Goal: Information Seeking & Learning: Learn about a topic

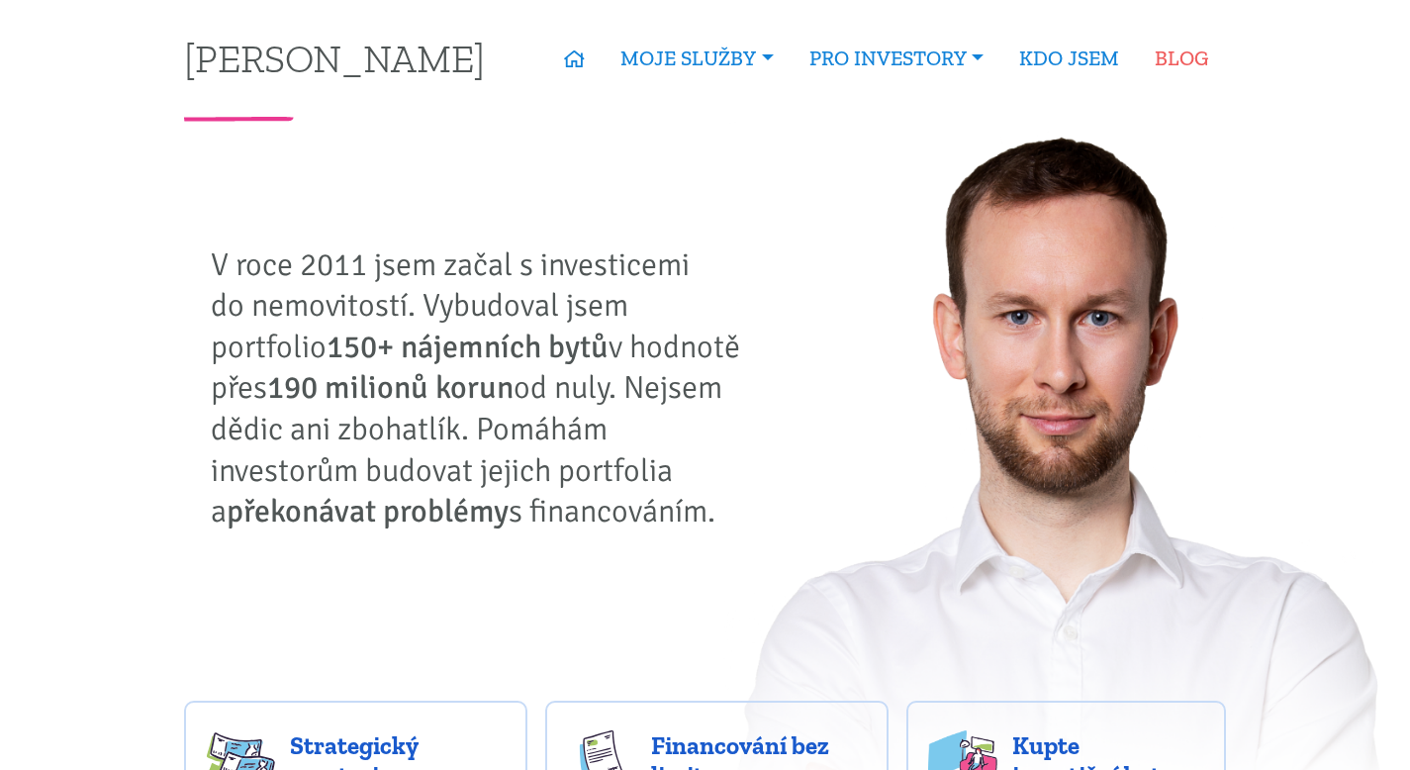
click at [1191, 47] on link "BLOG" at bounding box center [1181, 59] width 89 height 46
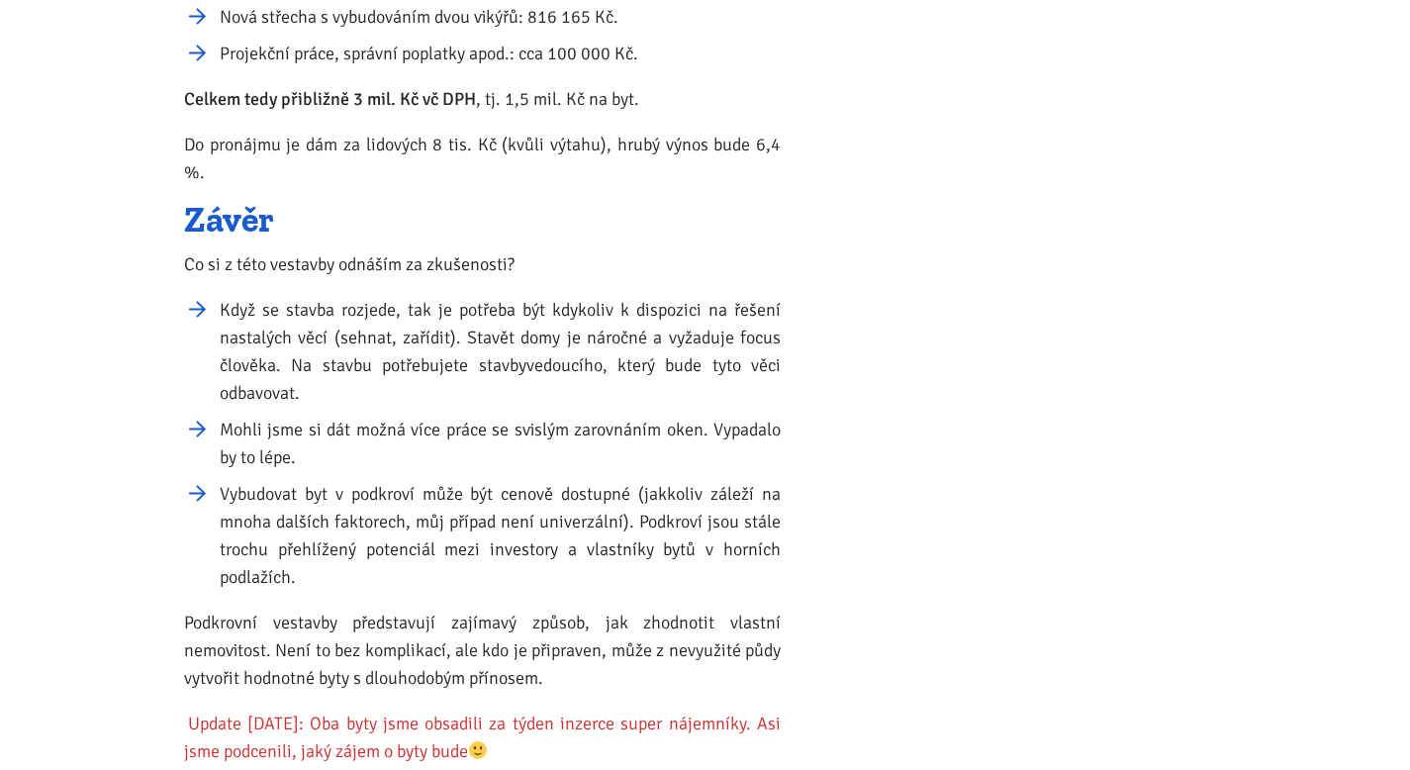
scroll to position [4082, 0]
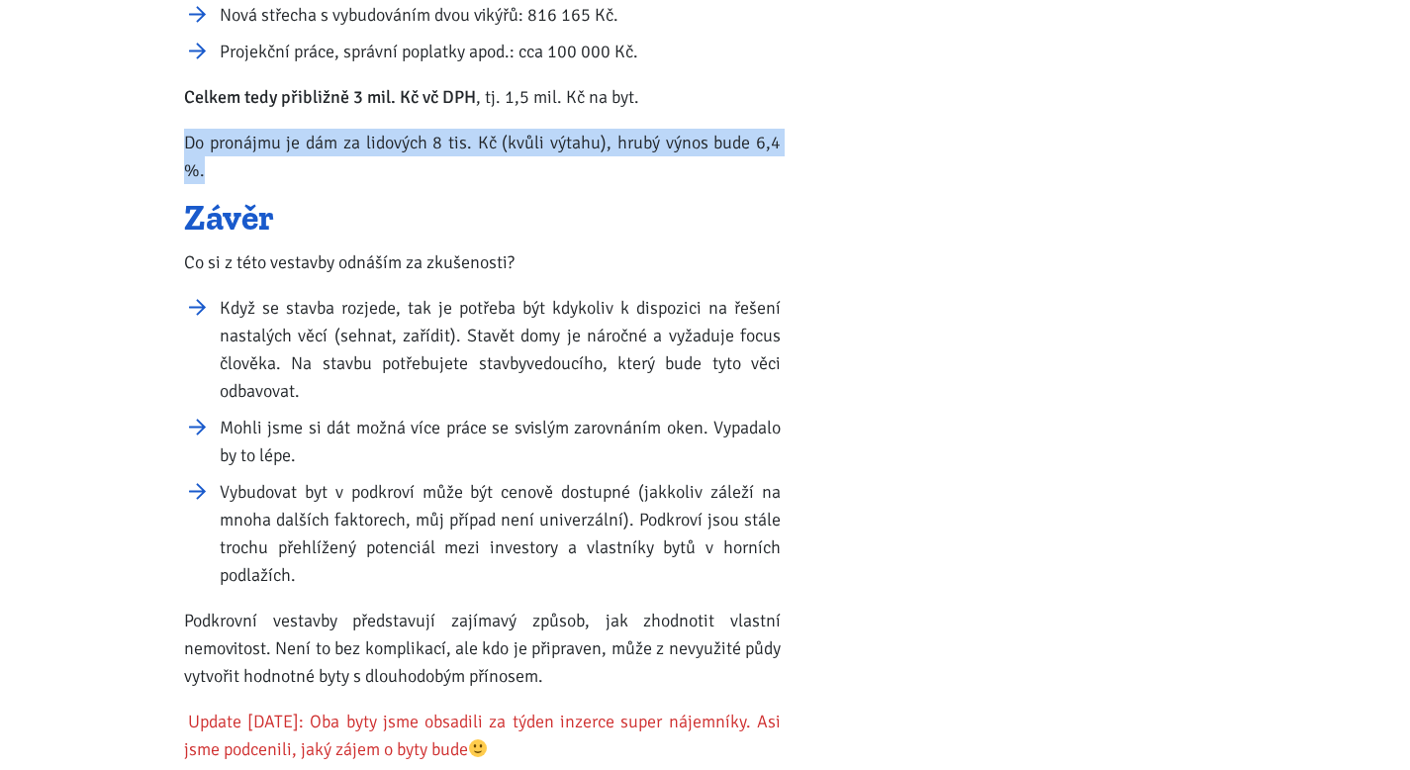
drag, startPoint x: 183, startPoint y: 105, endPoint x: 786, endPoint y: 106, distance: 602.7
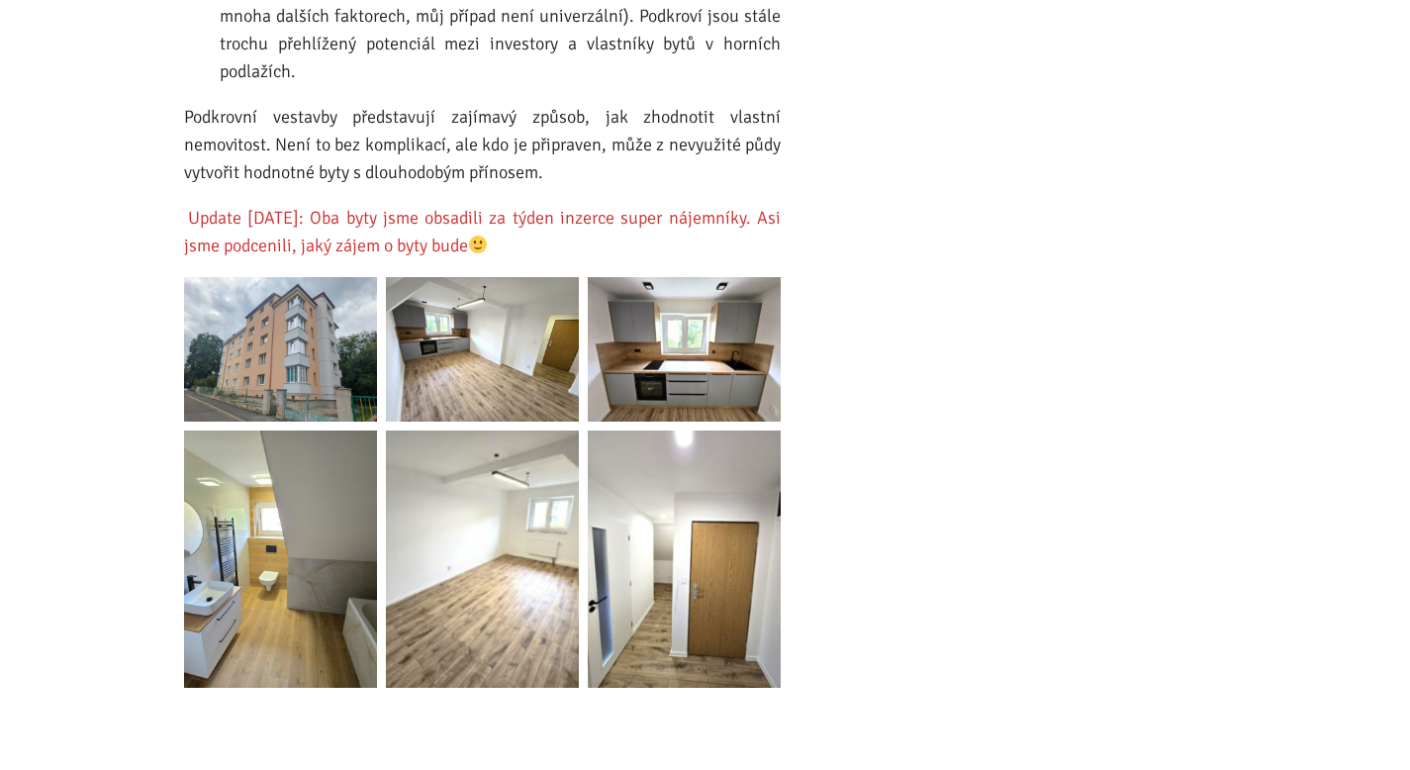
scroll to position [4605, 0]
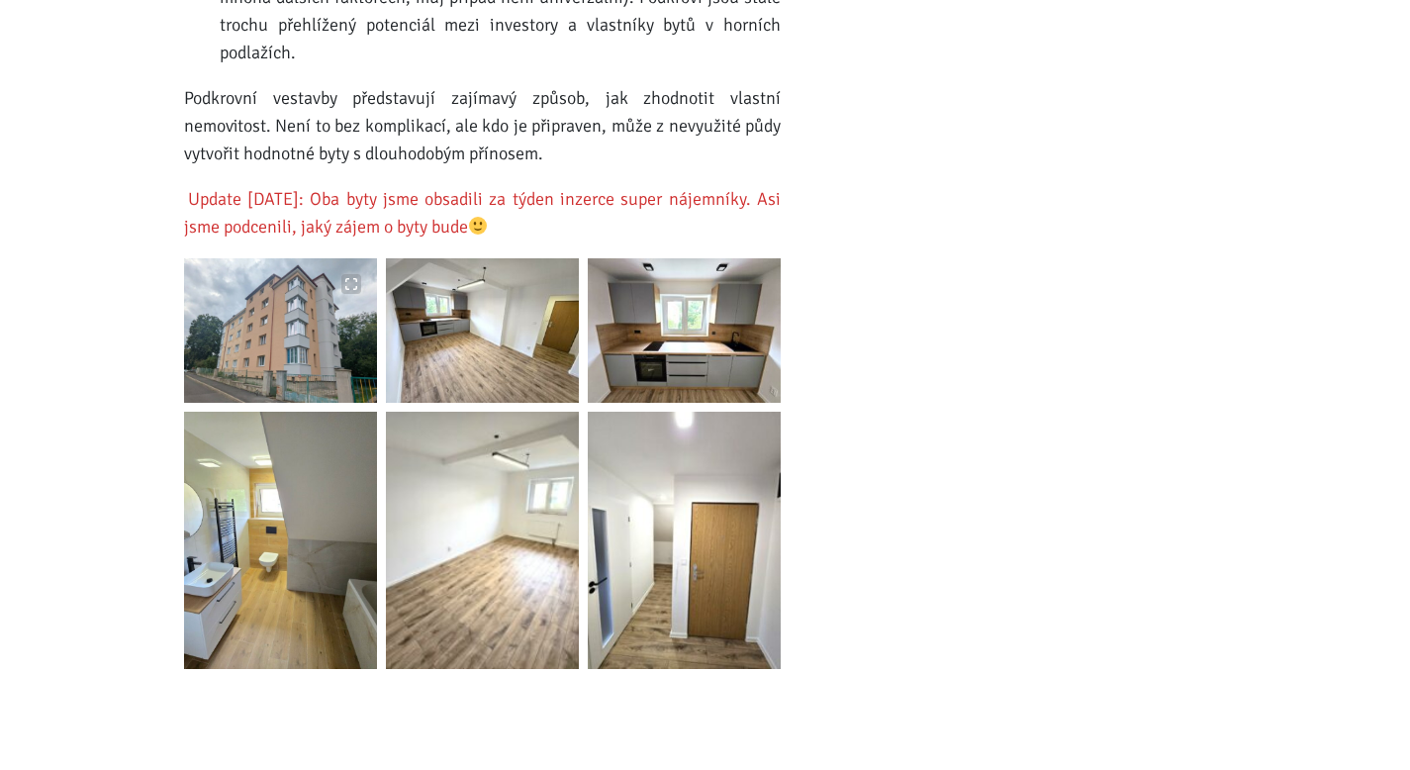
click at [328, 283] on img at bounding box center [280, 330] width 193 height 144
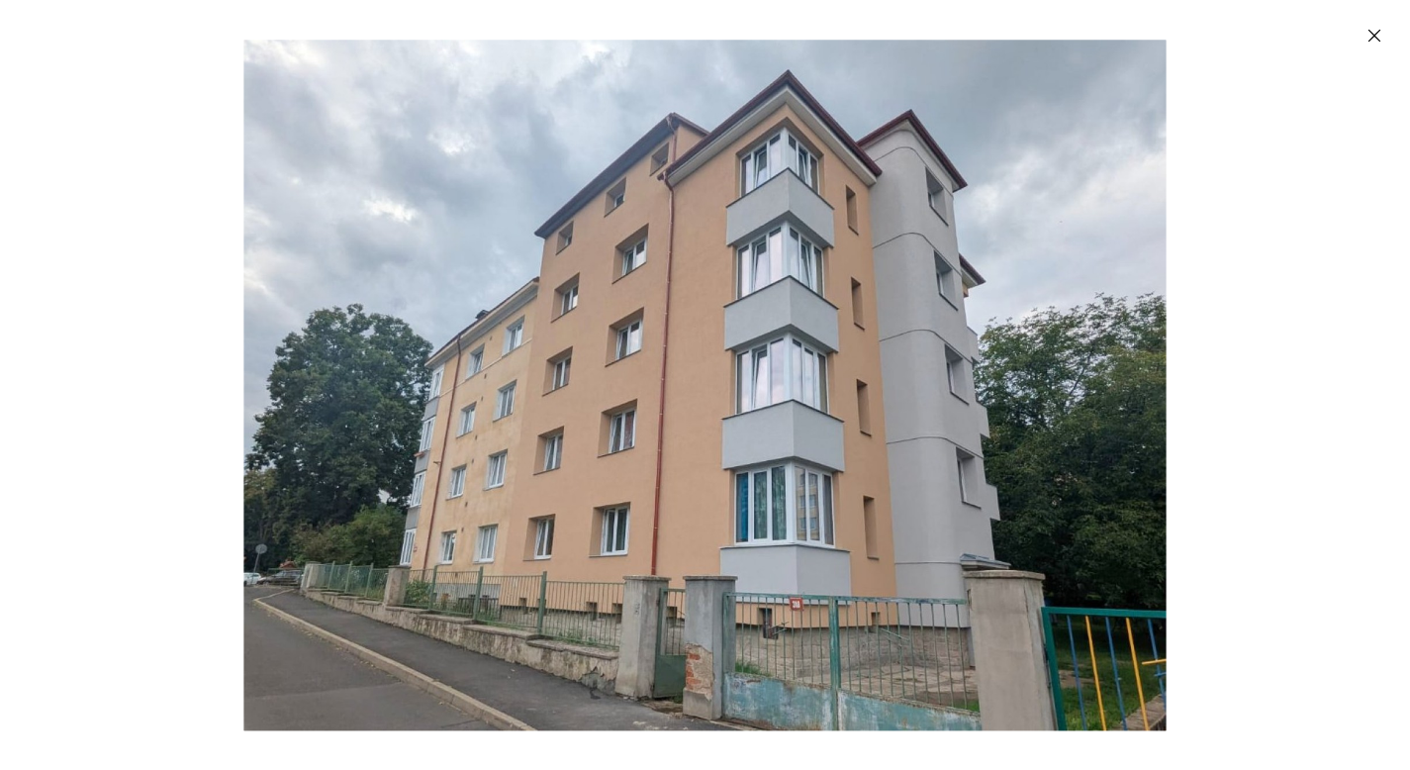
click at [1376, 33] on icon "Zavřít" at bounding box center [1375, 36] width 13 height 13
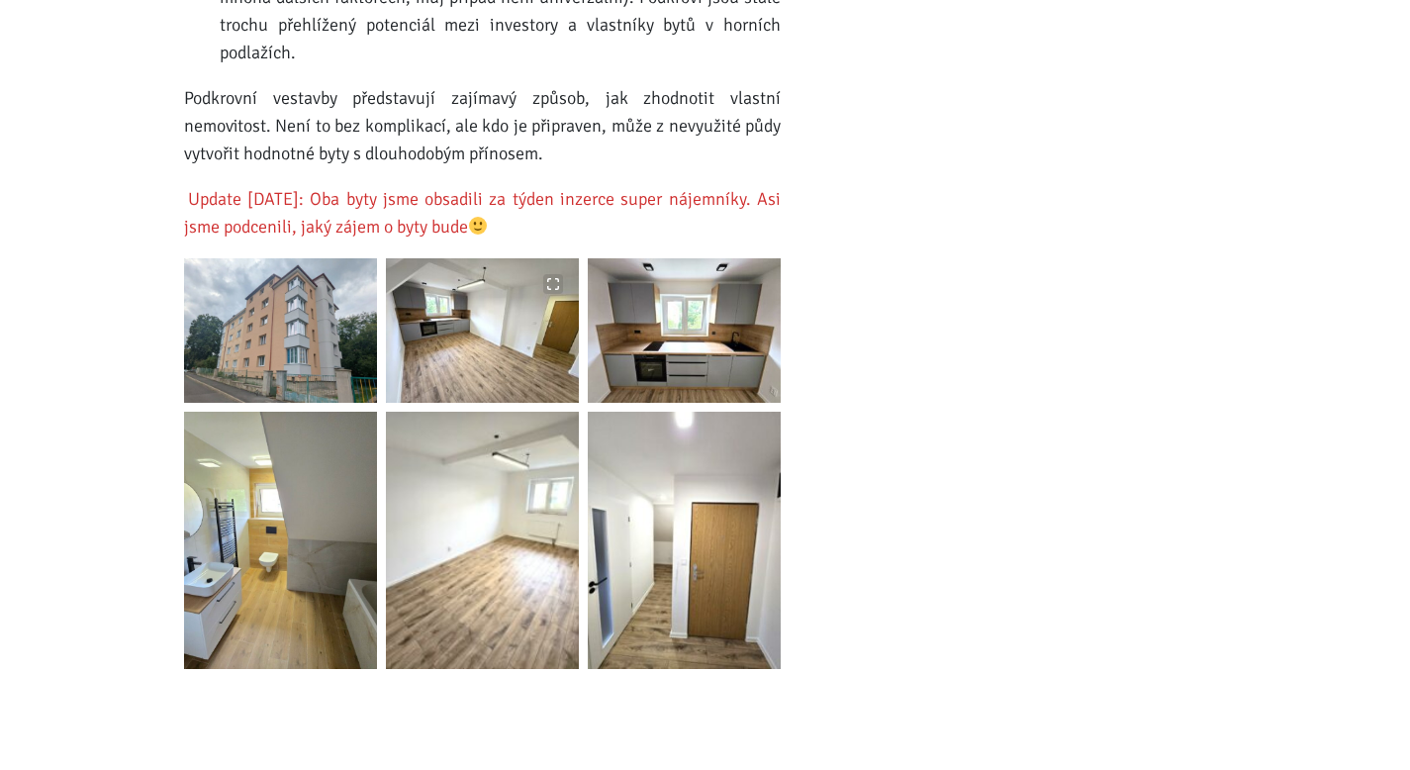
click at [512, 329] on img at bounding box center [482, 330] width 193 height 144
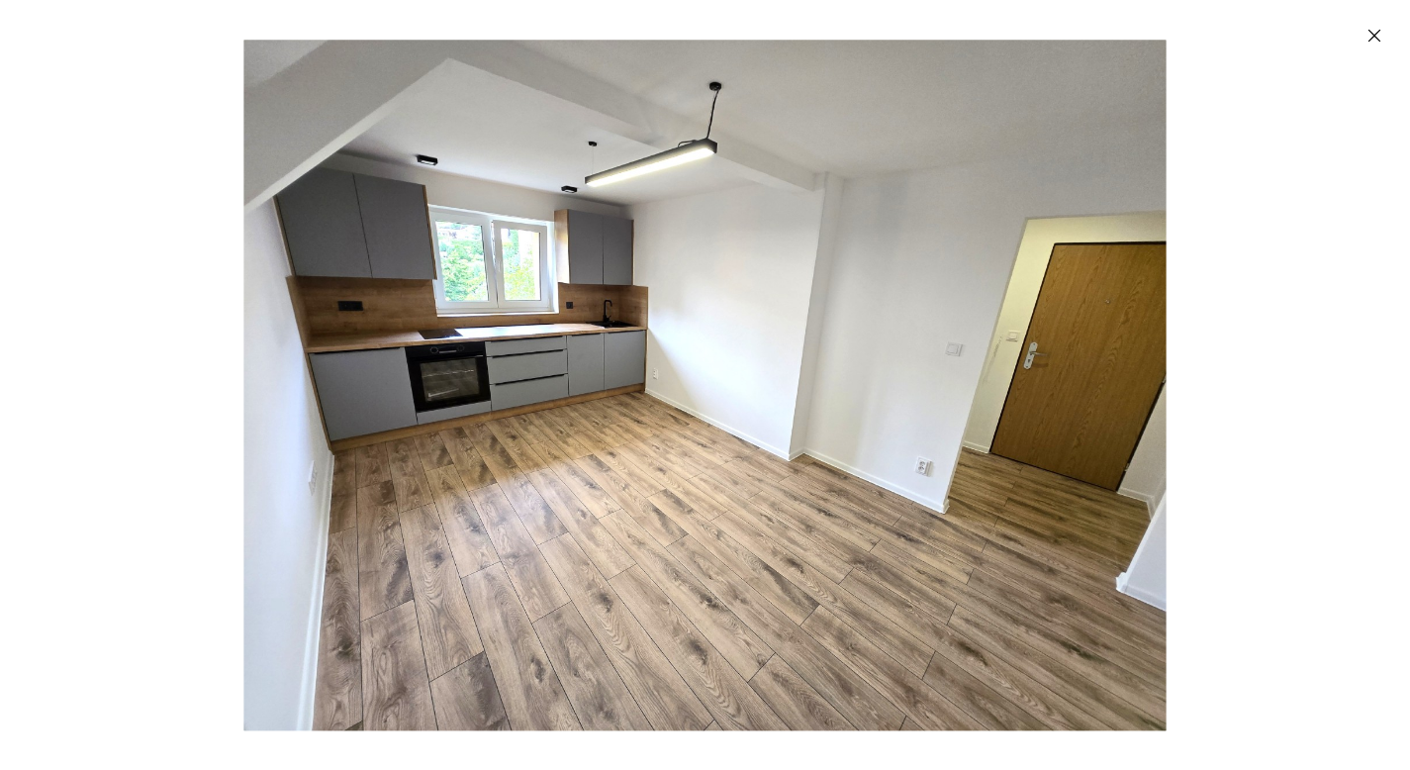
click at [1380, 36] on icon "Zavřít" at bounding box center [1375, 36] width 20 height 20
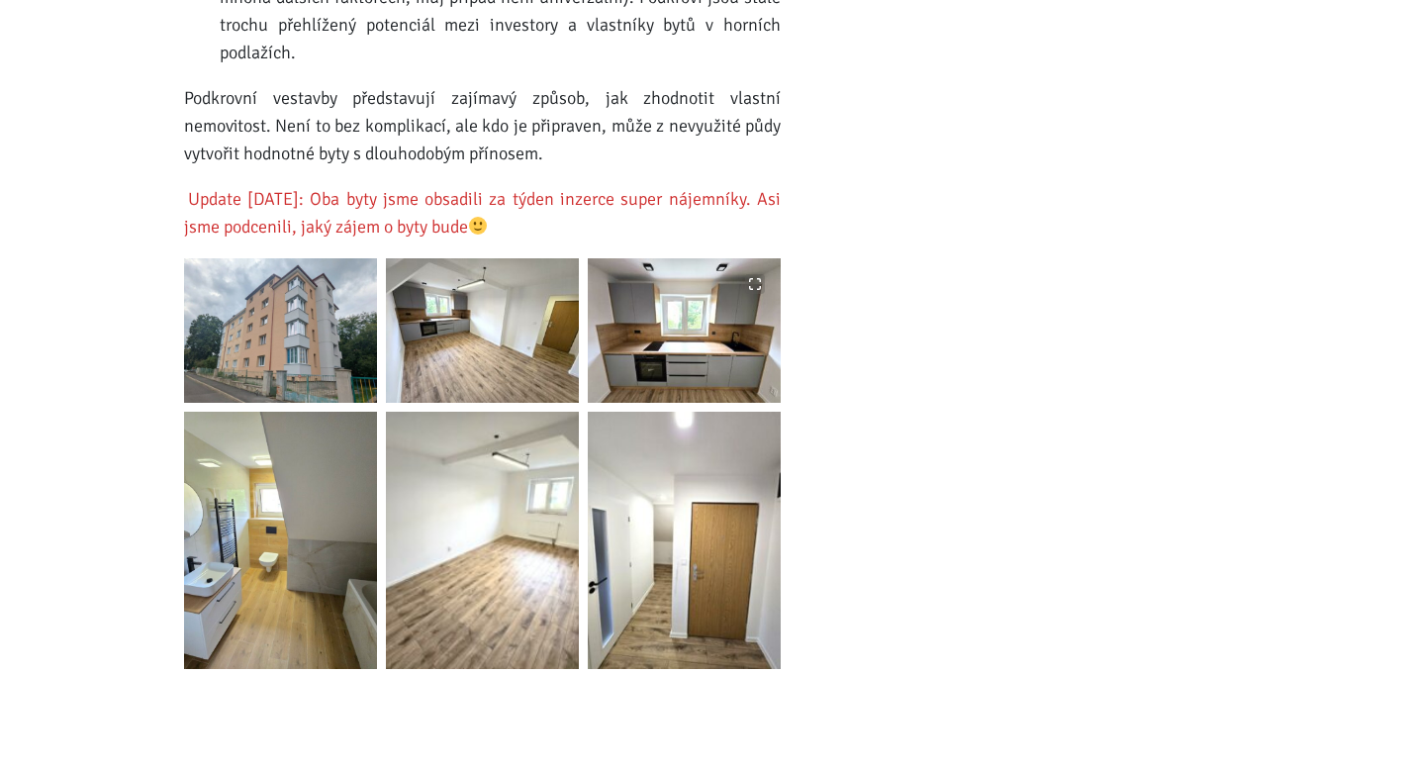
click at [715, 273] on img at bounding box center [684, 330] width 193 height 144
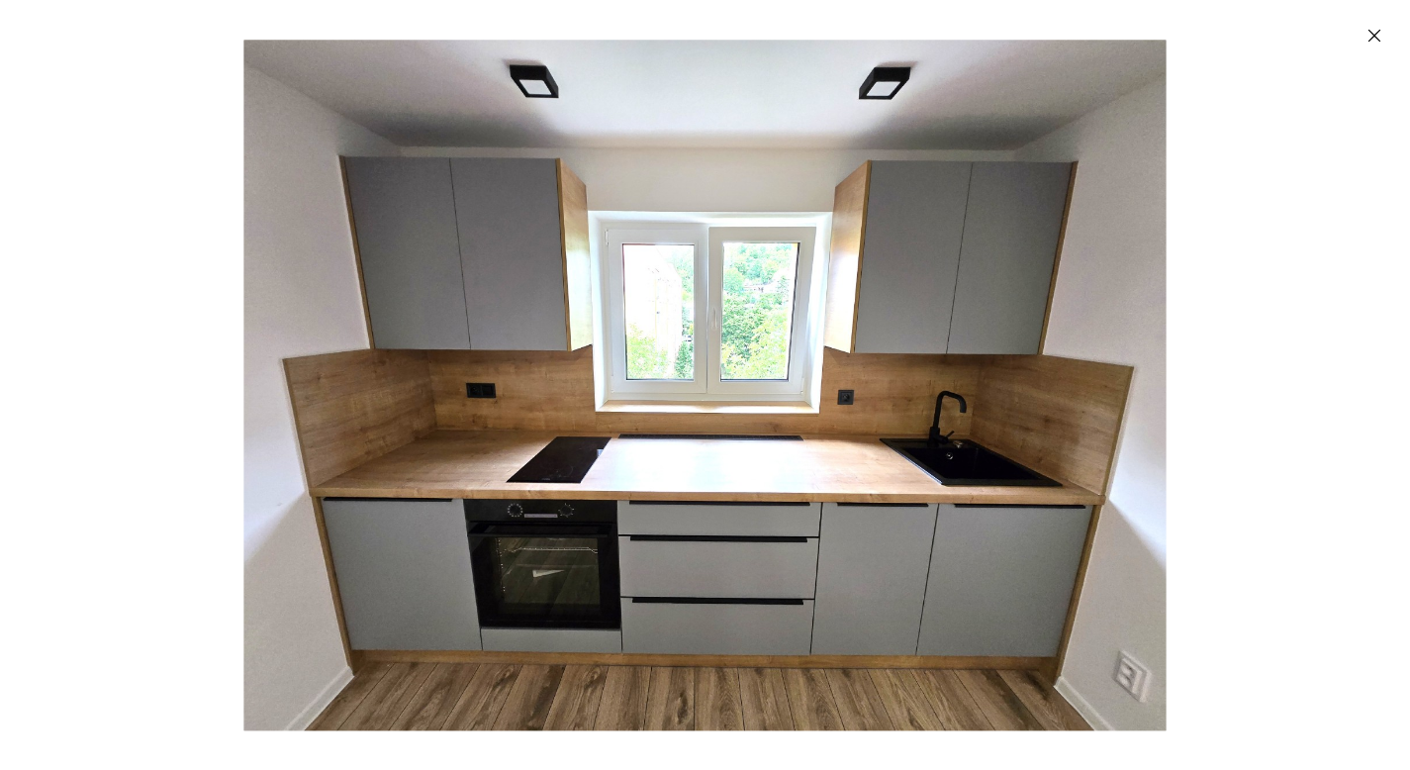
click at [1371, 43] on icon "Zavřít" at bounding box center [1375, 36] width 20 height 20
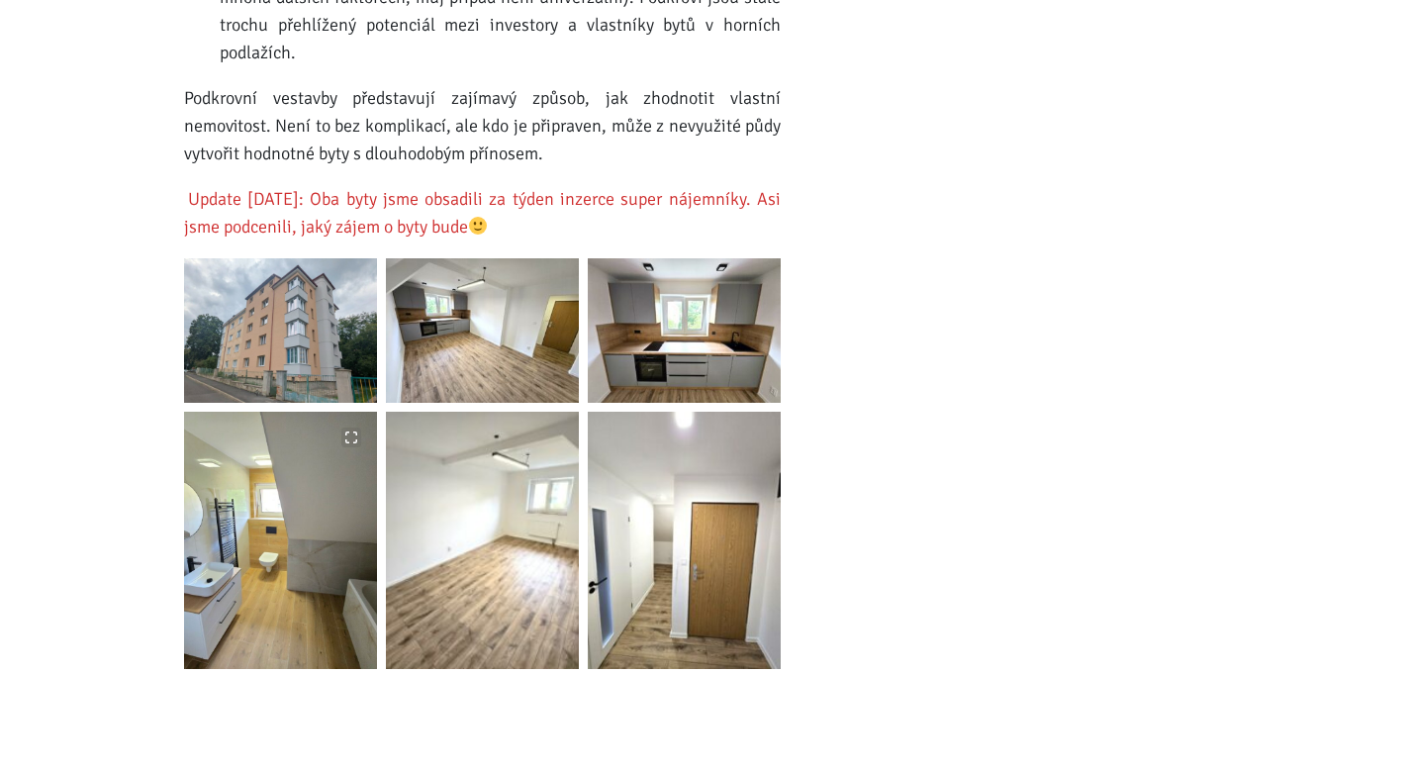
click at [337, 463] on img at bounding box center [280, 540] width 193 height 257
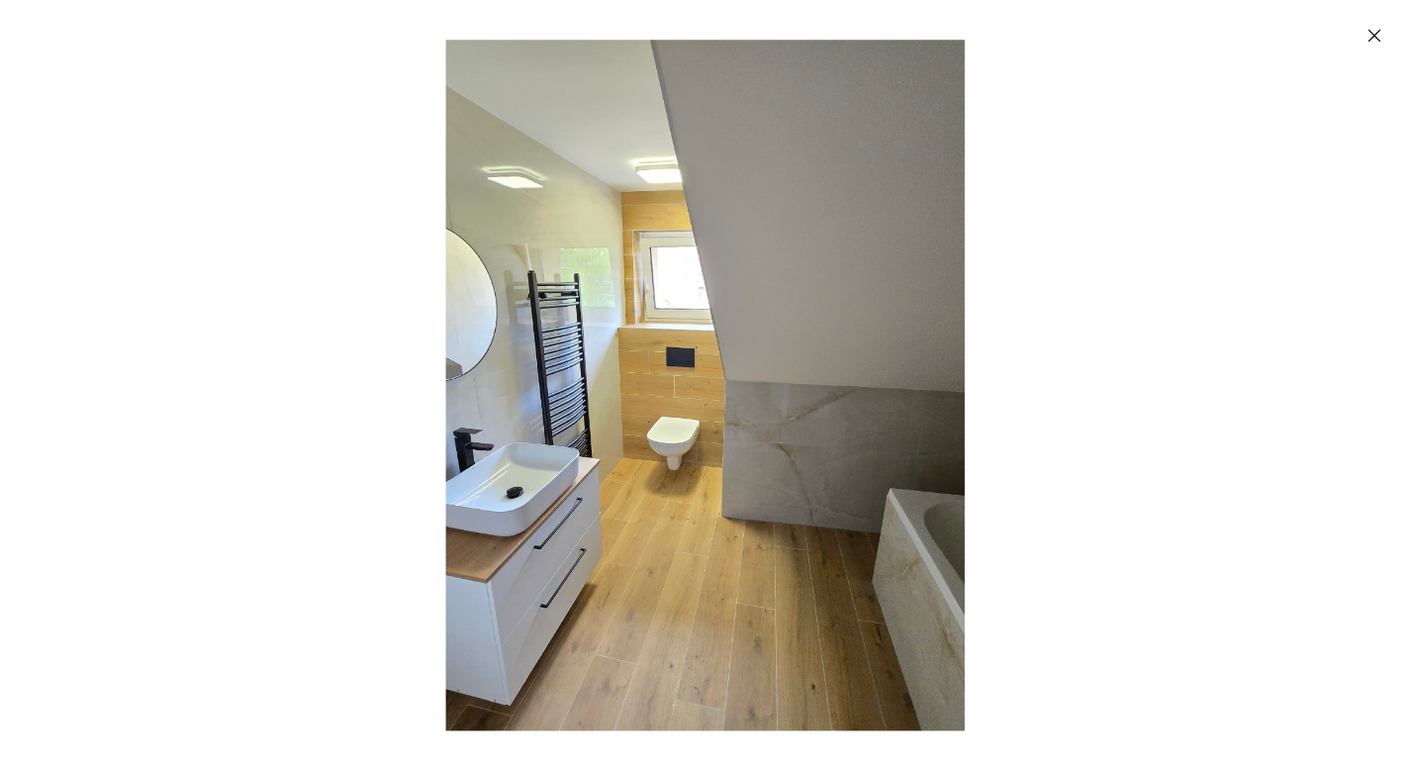
click at [1378, 33] on icon "Zavřít" at bounding box center [1375, 36] width 20 height 20
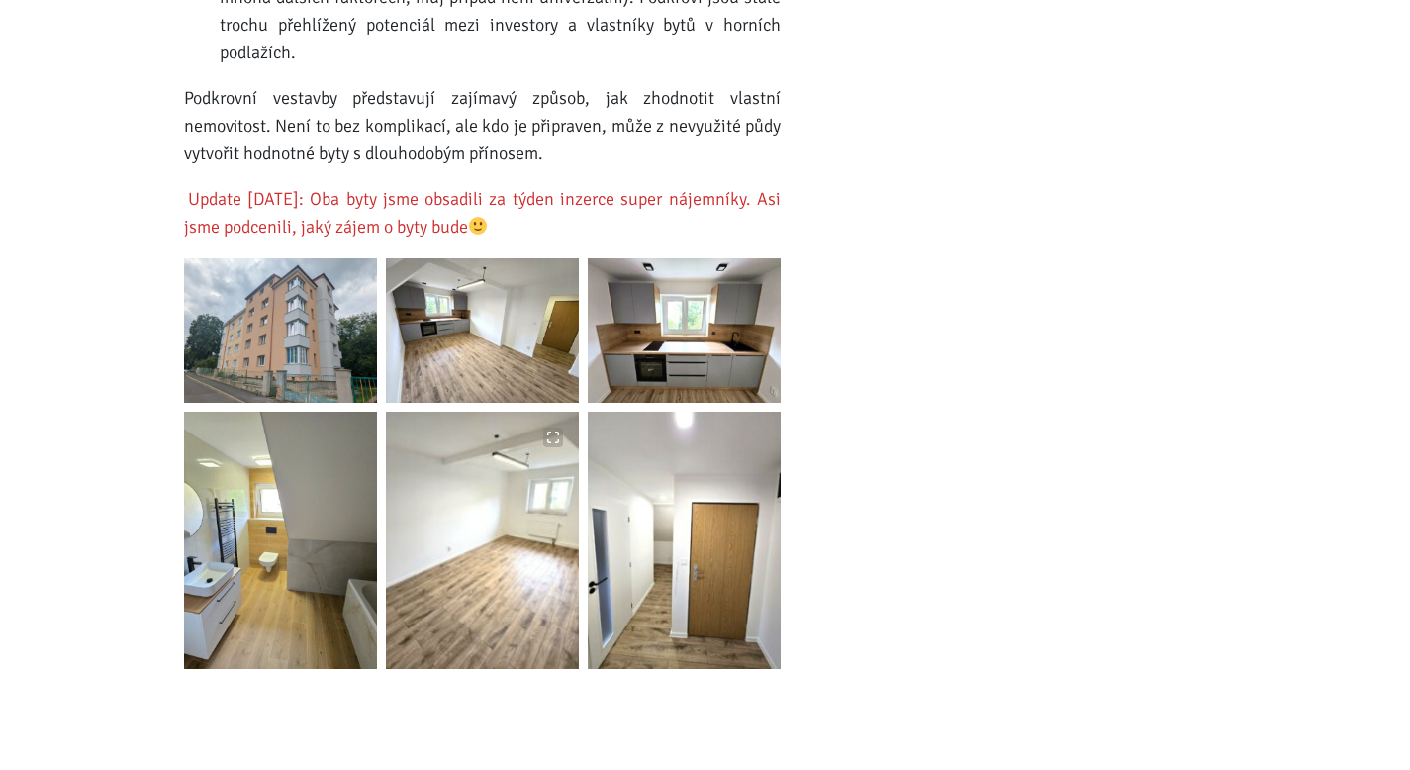
click at [482, 478] on img at bounding box center [482, 540] width 193 height 257
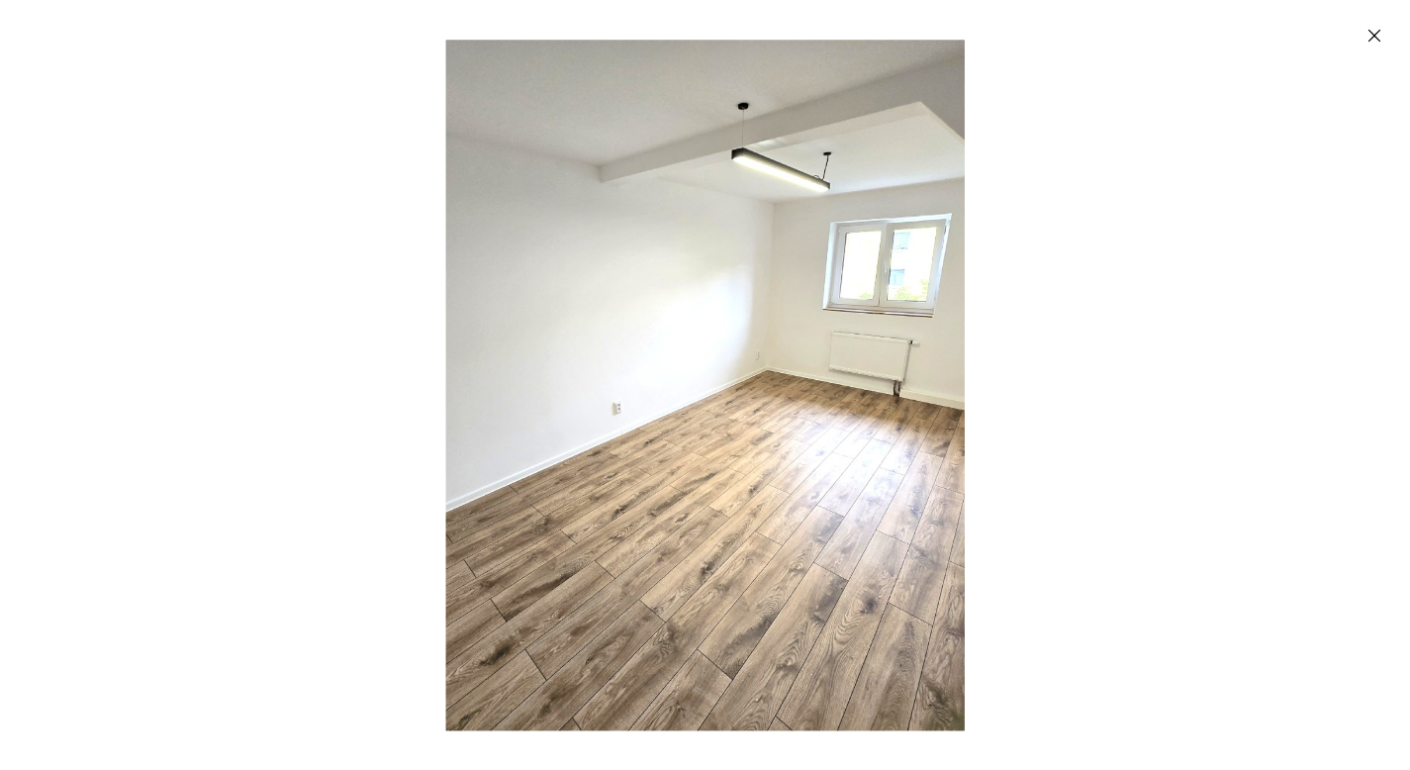
click at [1383, 40] on icon "Zavřít" at bounding box center [1375, 36] width 20 height 20
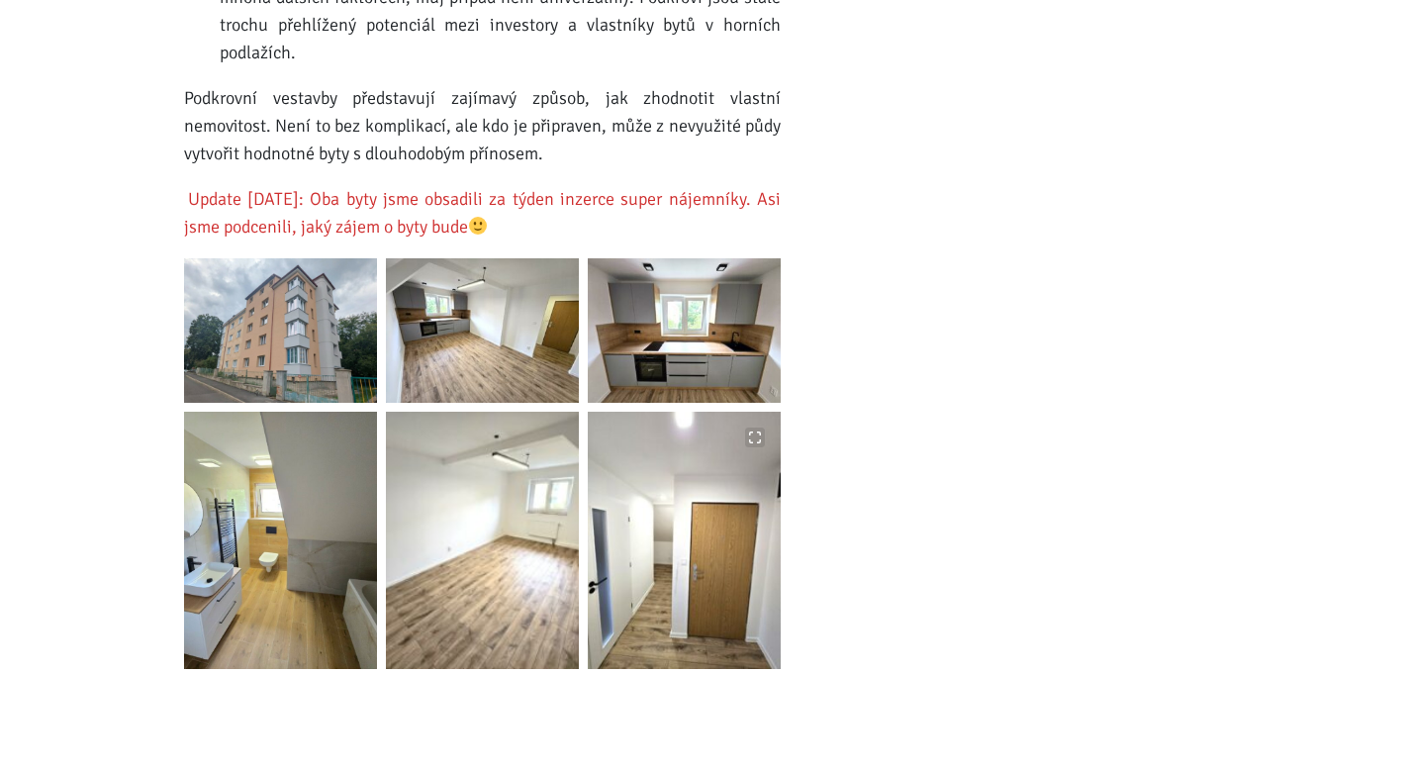
click at [653, 461] on img at bounding box center [684, 540] width 193 height 257
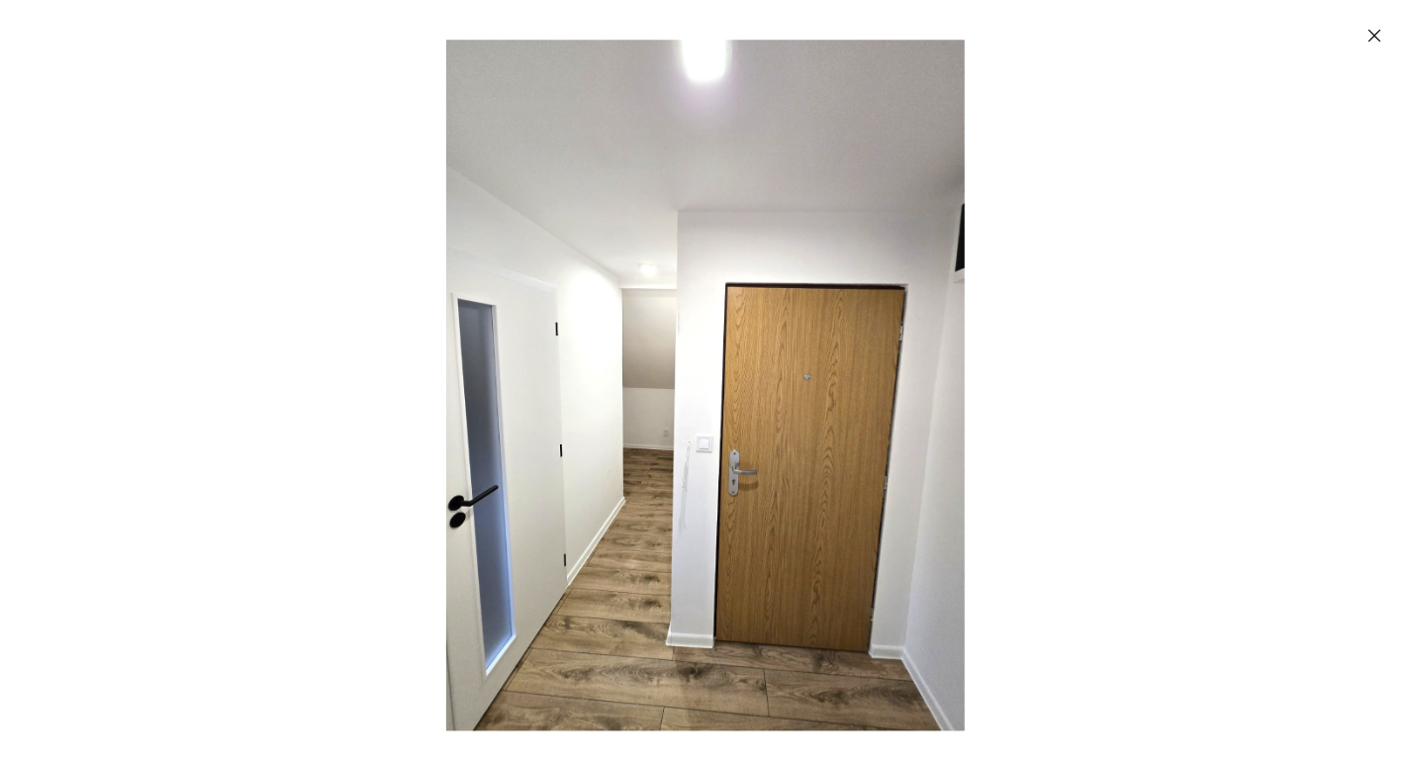
click at [1379, 31] on icon "Zavřít" at bounding box center [1375, 36] width 13 height 13
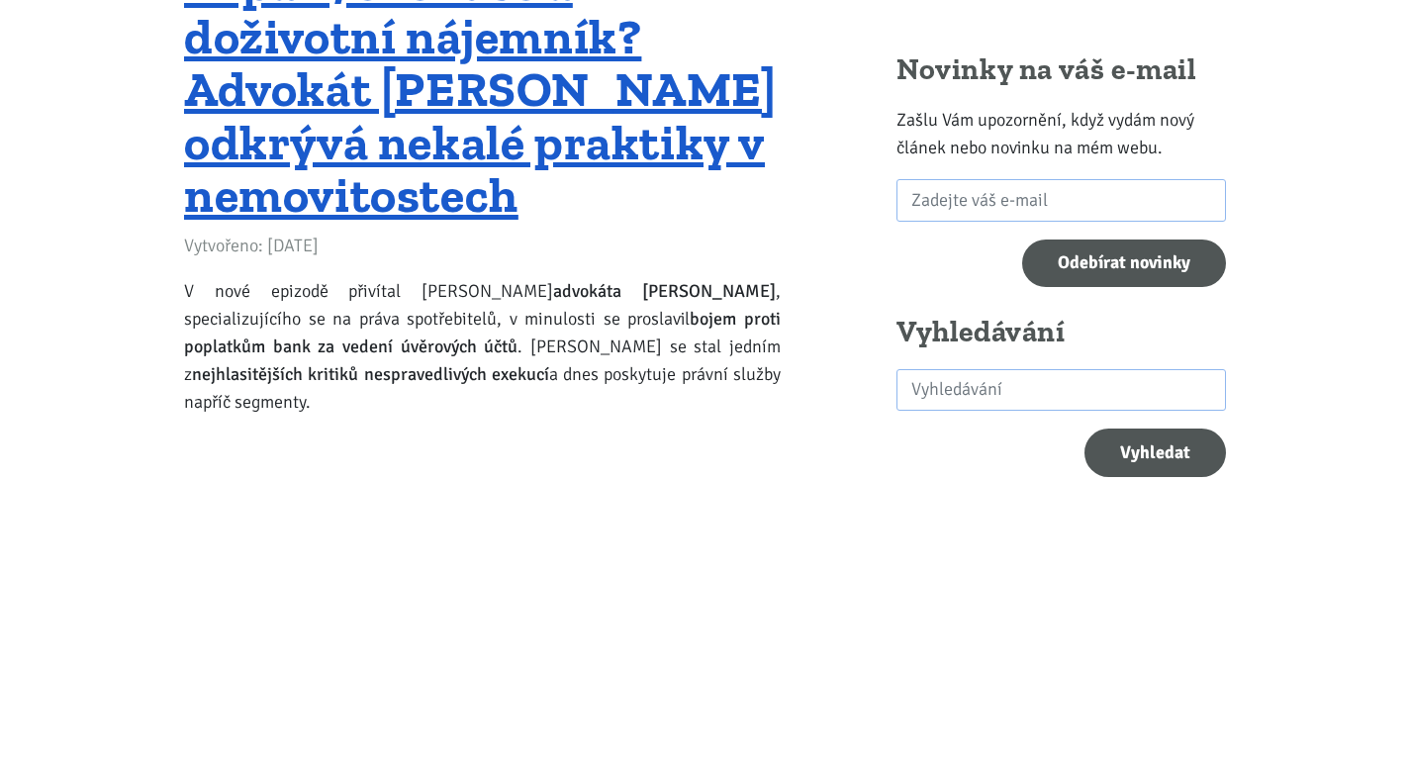
scroll to position [0, 0]
